Goal: Task Accomplishment & Management: Manage account settings

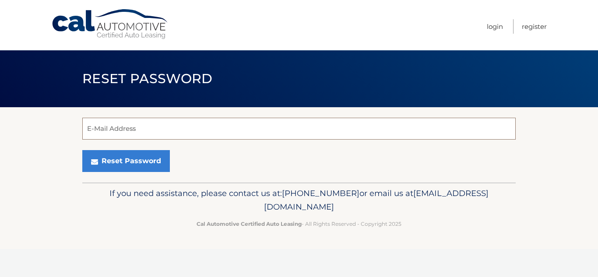
click at [114, 131] on input "E-Mail Address" at bounding box center [298, 129] width 433 height 22
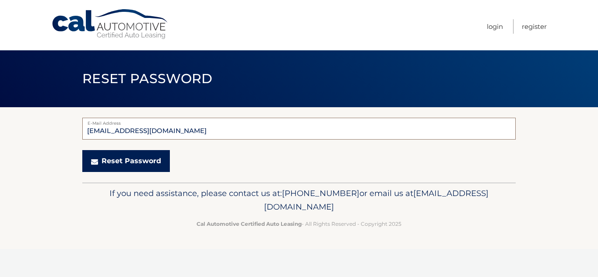
type input "sunilprasad@outlook.com"
click at [119, 165] on button "Reset Password" at bounding box center [126, 161] width 88 height 22
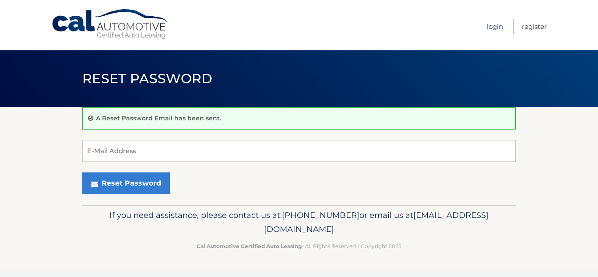
click at [491, 27] on link "Login" at bounding box center [495, 26] width 16 height 14
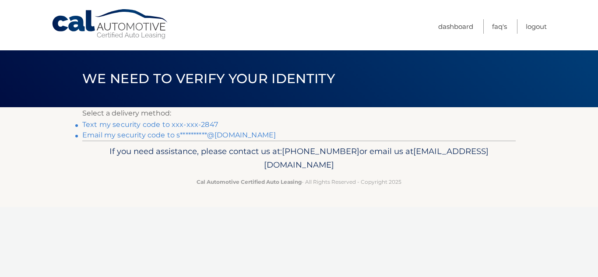
click at [177, 124] on link "Text my security code to xxx-xxx-2847" at bounding box center [150, 124] width 136 height 8
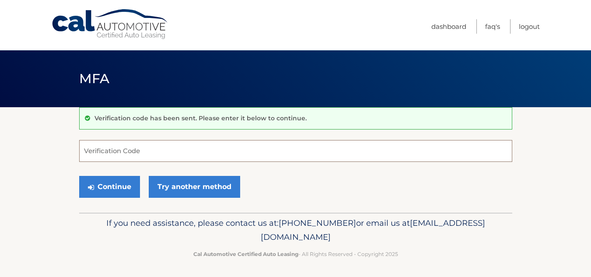
click at [120, 145] on input "Verification Code" at bounding box center [295, 151] width 433 height 22
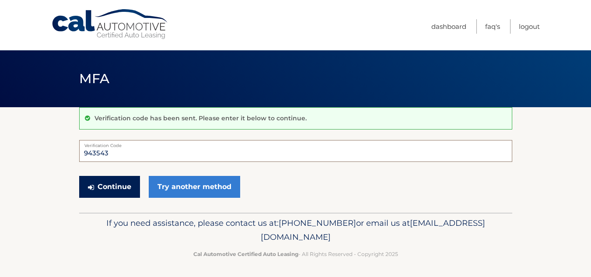
type input "943543"
click at [117, 188] on button "Continue" at bounding box center [109, 187] width 61 height 22
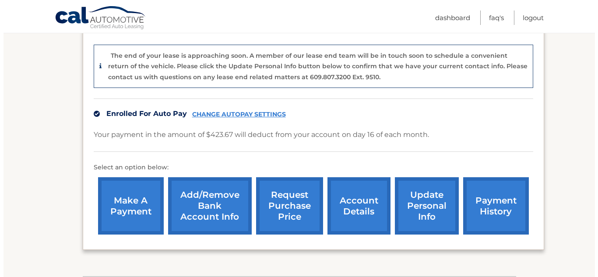
scroll to position [263, 0]
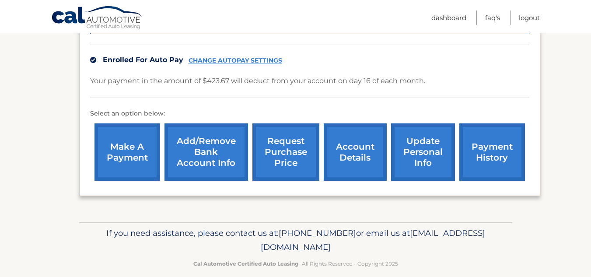
click at [286, 147] on link "request purchase price" at bounding box center [286, 151] width 67 height 57
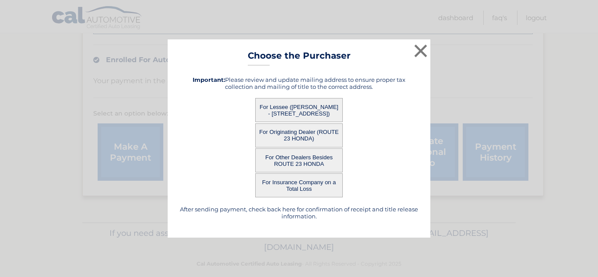
click at [306, 109] on button "For Lessee (SUNIL PRASAD - 55 NESTLINGWOOD DR, , LONG VALLEY, NJ 07853)" at bounding box center [299, 110] width 88 height 24
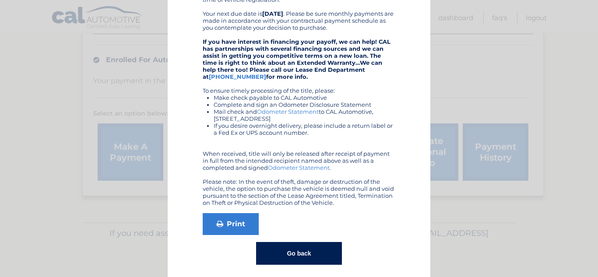
scroll to position [189, 0]
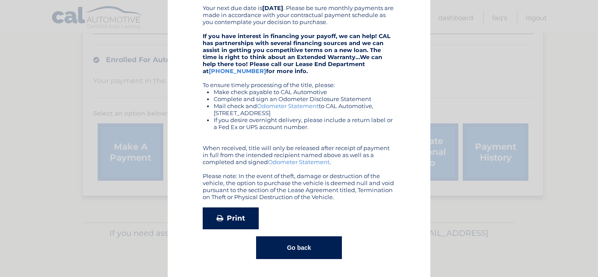
click at [226, 219] on link "Print" at bounding box center [231, 218] width 56 height 22
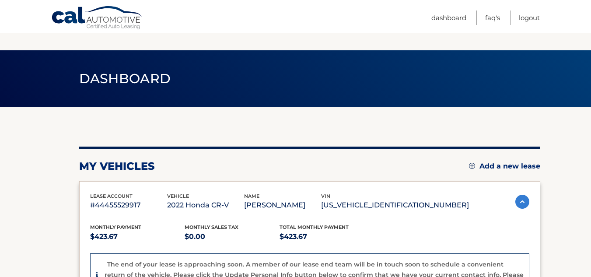
scroll to position [263, 0]
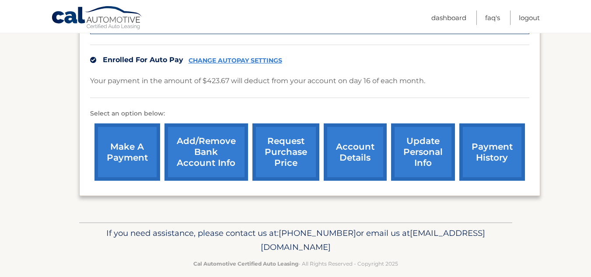
click at [92, 18] on link "Cal Automotive" at bounding box center [97, 18] width 92 height 25
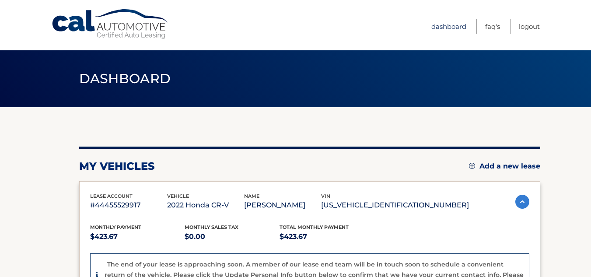
click at [451, 26] on link "Dashboard" at bounding box center [449, 26] width 35 height 14
click at [527, 25] on link "Logout" at bounding box center [529, 26] width 21 height 14
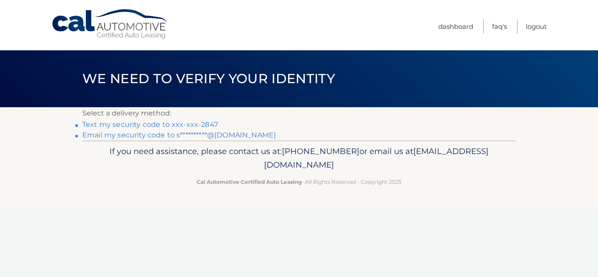
click at [143, 123] on link "Text my security code to xxx-xxx-2847" at bounding box center [150, 124] width 136 height 8
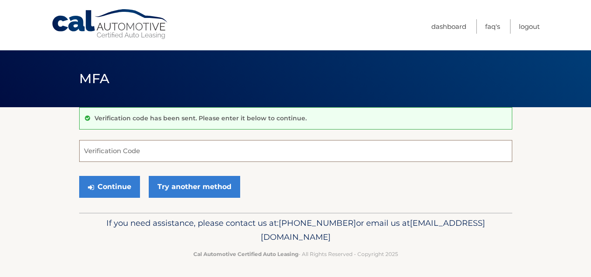
click at [222, 147] on input "Verification Code" at bounding box center [295, 151] width 433 height 22
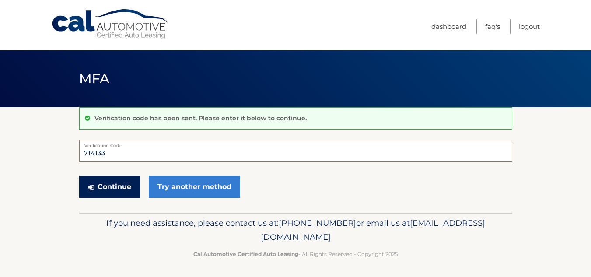
type input "714133"
click at [115, 182] on button "Continue" at bounding box center [109, 187] width 61 height 22
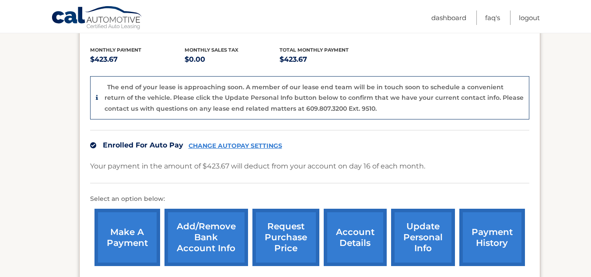
scroll to position [219, 0]
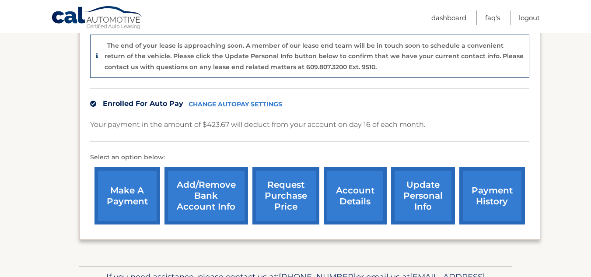
click at [426, 196] on link "update personal info" at bounding box center [423, 195] width 64 height 57
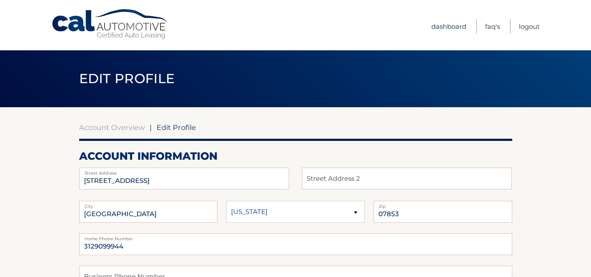
click at [453, 28] on link "Dashboard" at bounding box center [449, 26] width 35 height 14
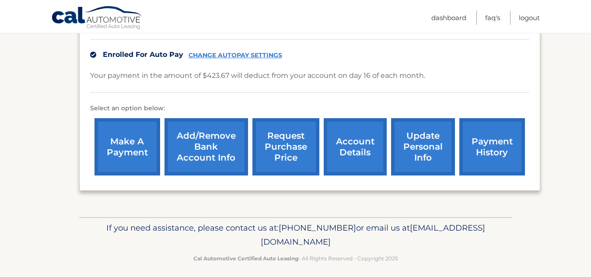
scroll to position [274, 0]
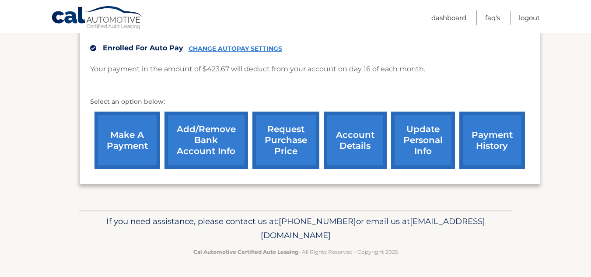
click at [357, 143] on link "account details" at bounding box center [355, 140] width 63 height 57
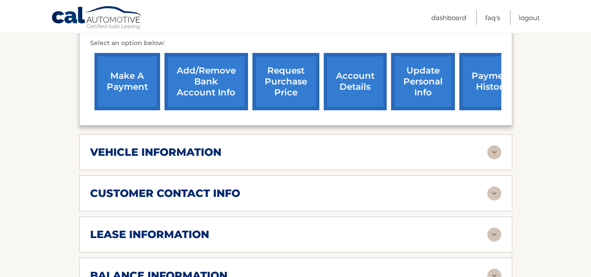
scroll to position [306, 0]
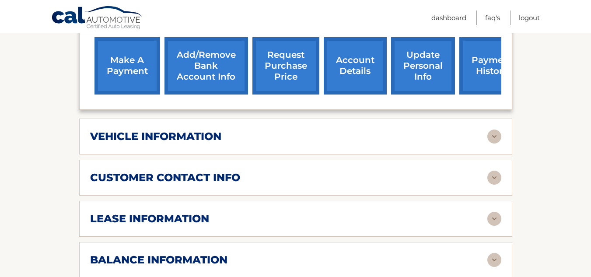
click at [493, 135] on img at bounding box center [495, 137] width 14 height 14
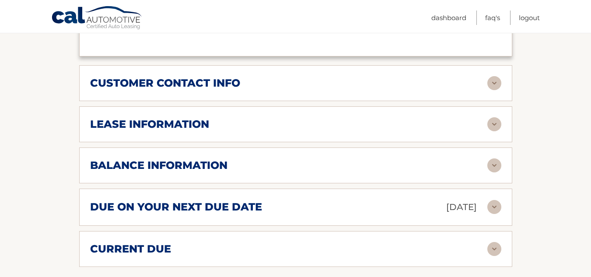
scroll to position [613, 0]
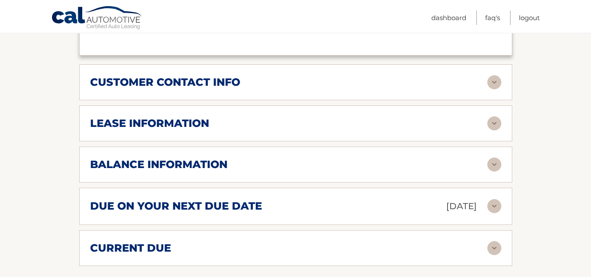
click at [494, 80] on img at bounding box center [495, 82] width 14 height 14
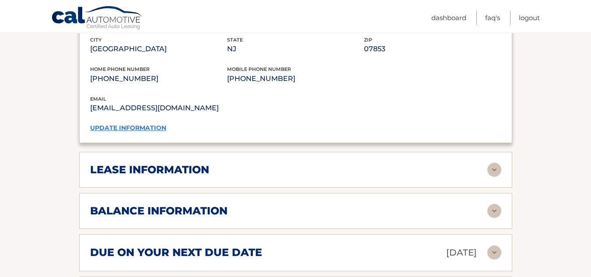
scroll to position [744, 0]
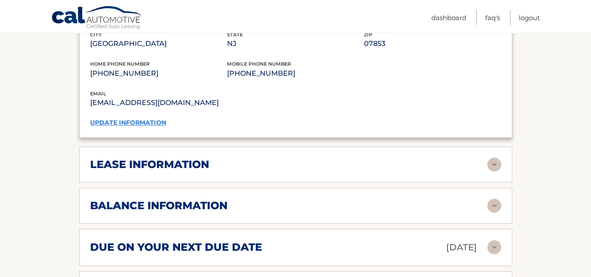
click at [492, 163] on img at bounding box center [495, 165] width 14 height 14
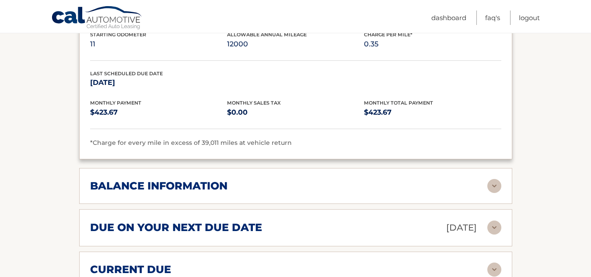
scroll to position [963, 0]
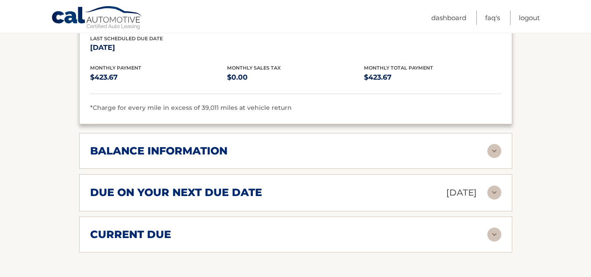
click at [496, 149] on img at bounding box center [495, 151] width 14 height 14
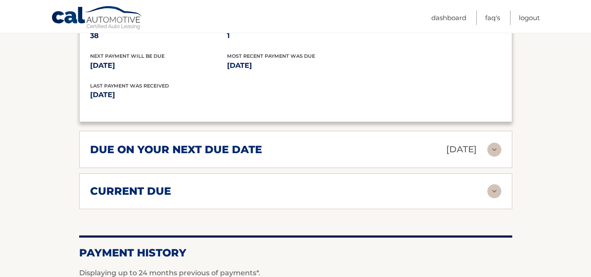
scroll to position [1138, 0]
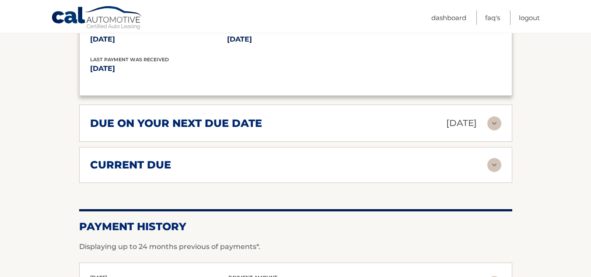
click at [495, 123] on img at bounding box center [495, 123] width 14 height 14
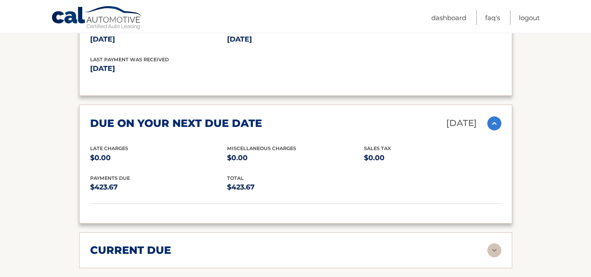
click at [495, 123] on img at bounding box center [495, 123] width 14 height 14
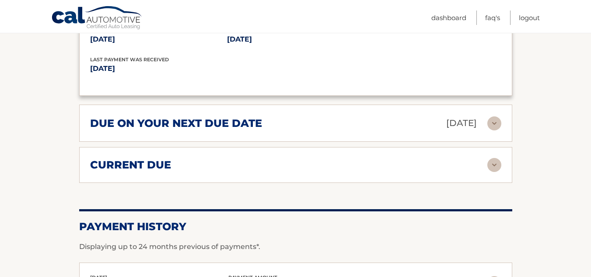
click at [493, 165] on img at bounding box center [495, 165] width 14 height 14
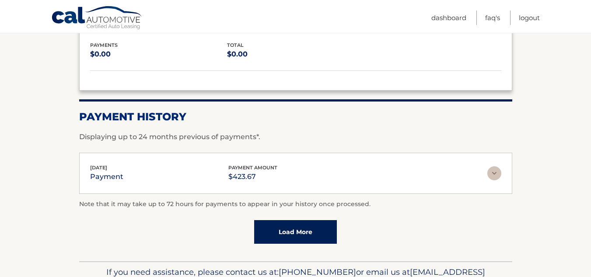
scroll to position [1313, 0]
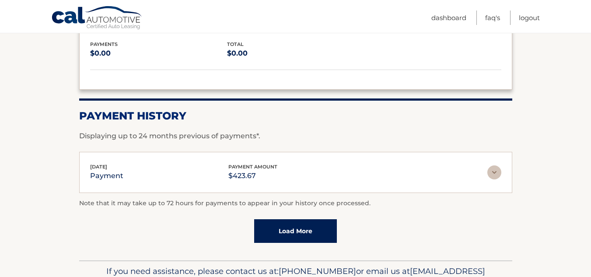
click at [289, 234] on link "Load More" at bounding box center [295, 231] width 83 height 24
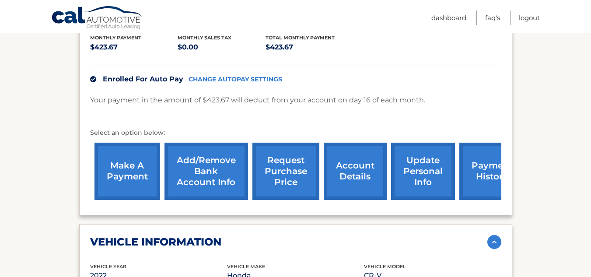
scroll to position [0, 0]
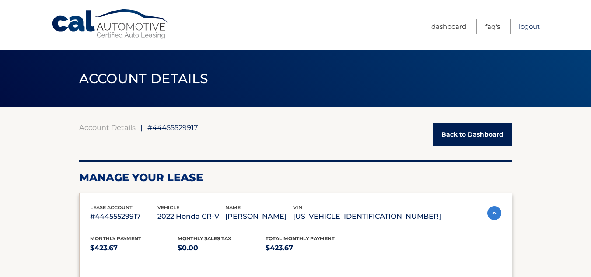
click at [528, 23] on link "Logout" at bounding box center [529, 26] width 21 height 14
